Goal: Feedback & Contribution: Leave review/rating

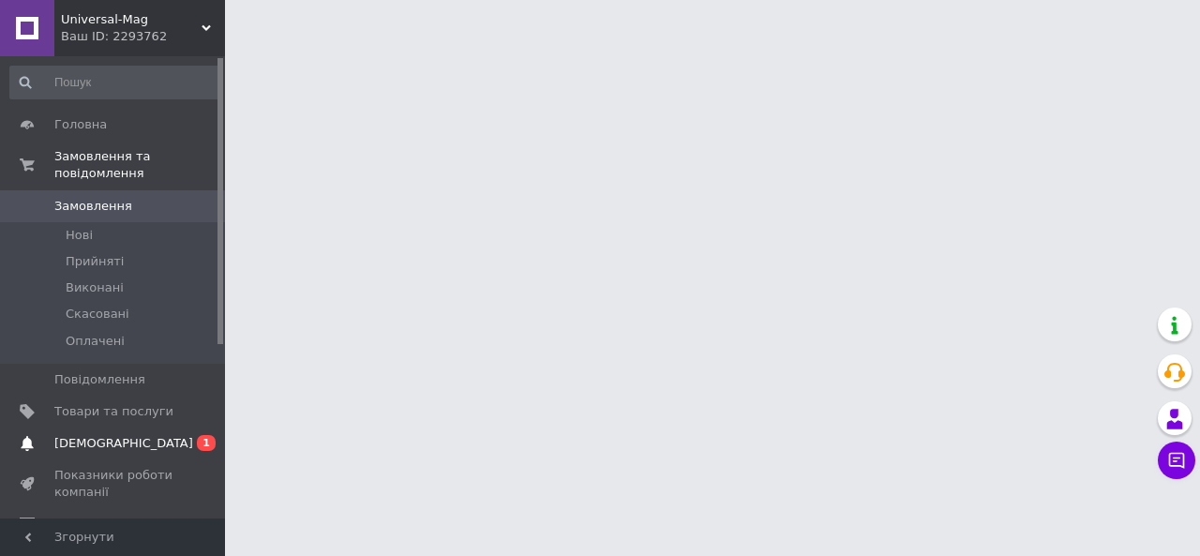
click at [109, 435] on span "[DEMOGRAPHIC_DATA]" at bounding box center [123, 443] width 139 height 17
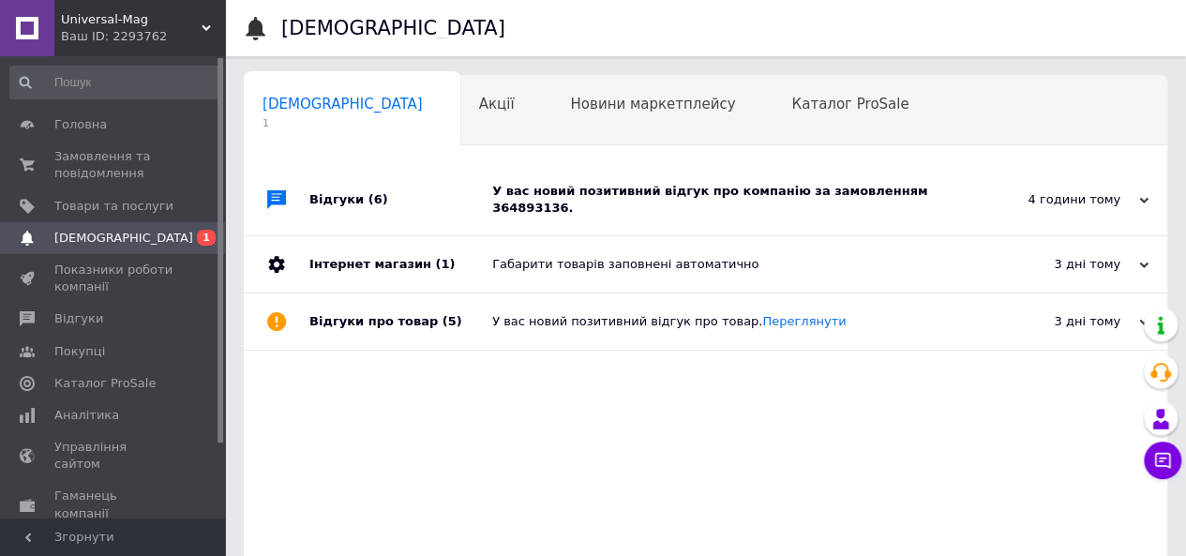
scroll to position [0, 6]
click at [565, 192] on div "У вас новий позитивний відгук про компанію за замовленням 364893136." at bounding box center [726, 200] width 469 height 34
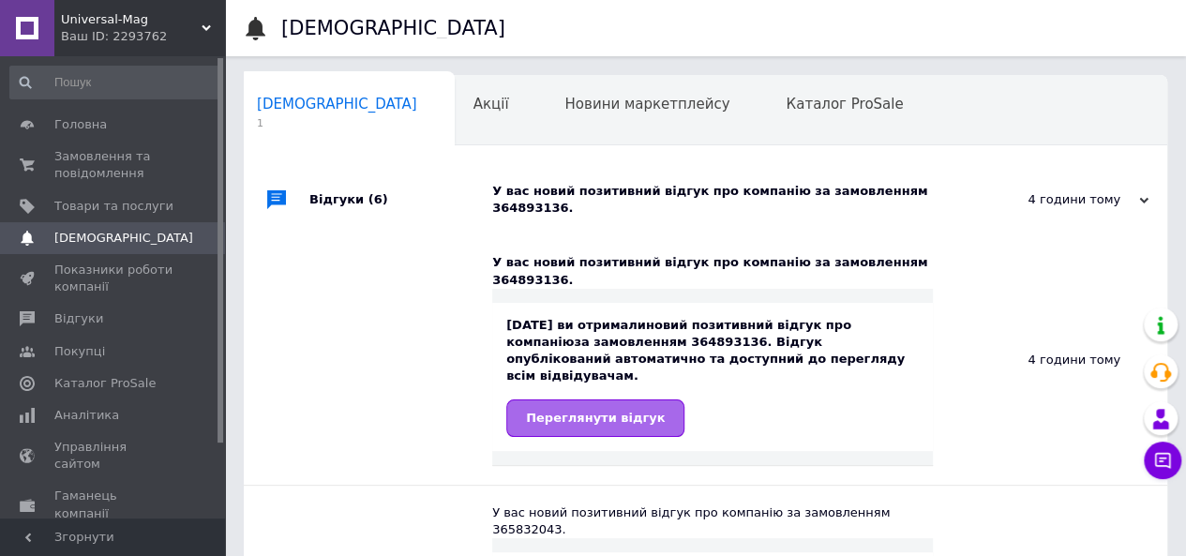
click at [601, 410] on span "Переглянути відгук" at bounding box center [595, 417] width 139 height 14
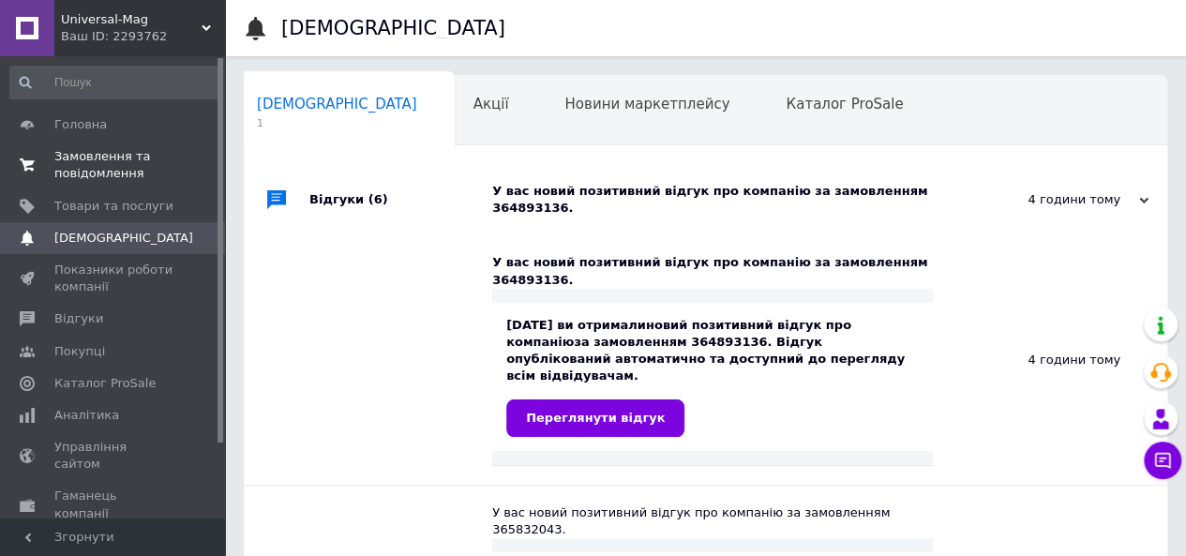
click at [82, 158] on span "Замовлення та повідомлення" at bounding box center [113, 165] width 119 height 34
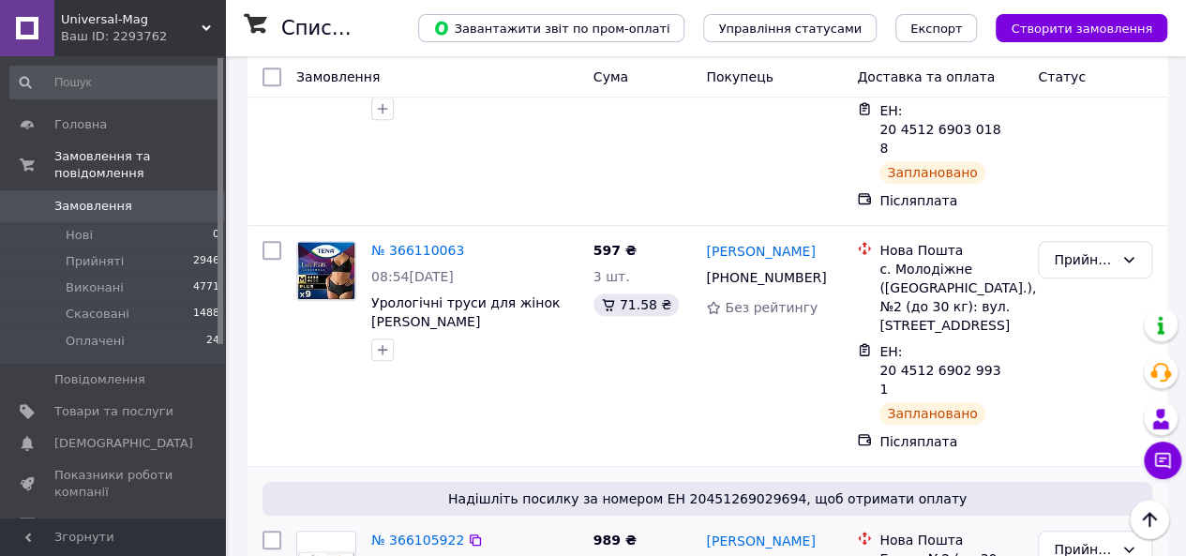
scroll to position [94, 0]
